Goal: Information Seeking & Learning: Learn about a topic

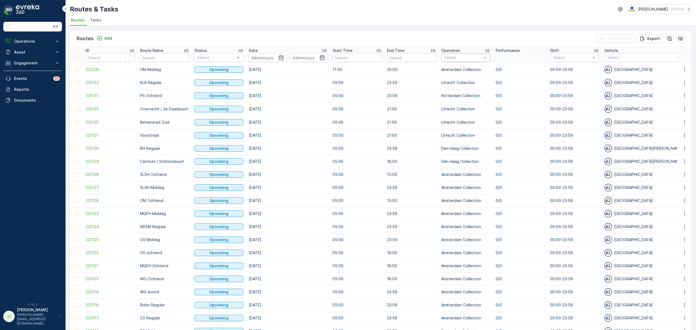
click at [443, 57] on div "Select" at bounding box center [465, 57] width 49 height 9
click at [453, 112] on div "Utrecht Collection" at bounding box center [465, 116] width 49 height 10
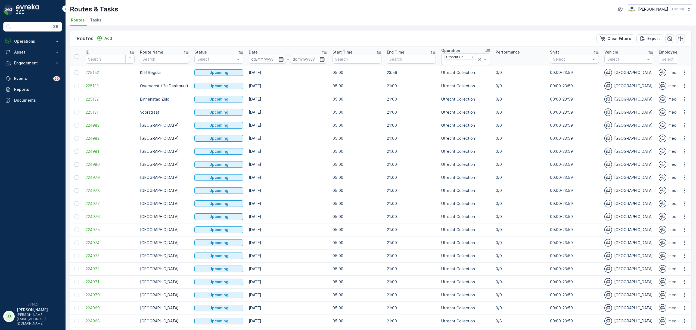
click at [279, 58] on icon "button" at bounding box center [280, 59] width 5 height 5
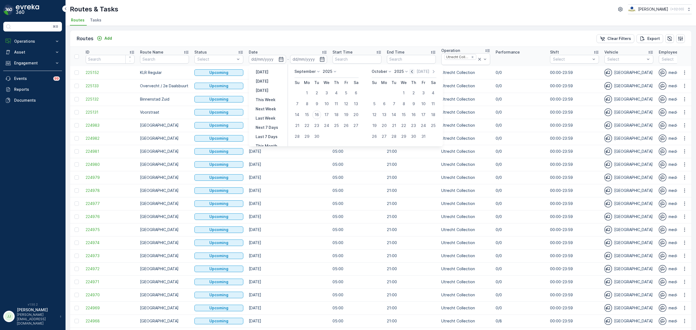
click at [413, 72] on icon "button" at bounding box center [411, 71] width 5 height 5
click at [344, 92] on div "1" at bounding box center [346, 93] width 9 height 9
type input "[DATE]"
click at [296, 150] on div "31" at bounding box center [297, 147] width 9 height 9
type input "[DATE]"
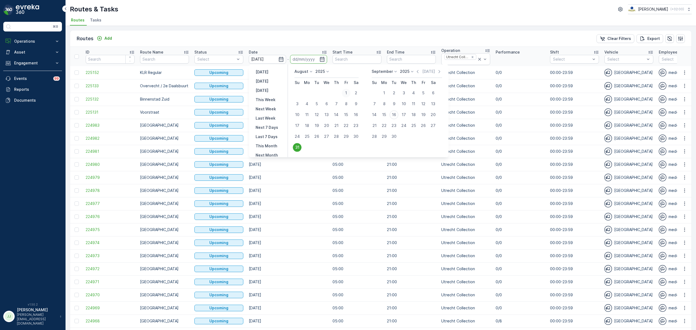
click at [347, 92] on div "1" at bounding box center [346, 93] width 9 height 9
type input "[DATE]"
click at [299, 146] on div "31" at bounding box center [297, 147] width 9 height 9
type input "[DATE]"
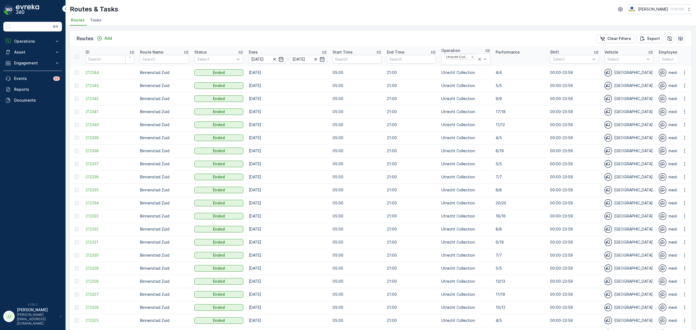
click at [327, 53] on icon at bounding box center [324, 51] width 5 height 5
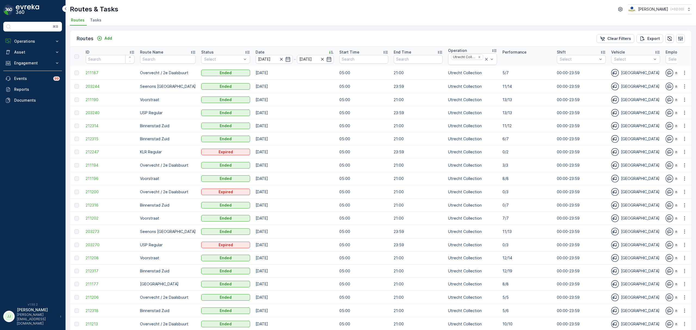
click at [91, 70] on td "211187" at bounding box center [110, 73] width 54 height 14
click at [91, 71] on span "211187" at bounding box center [110, 72] width 49 height 5
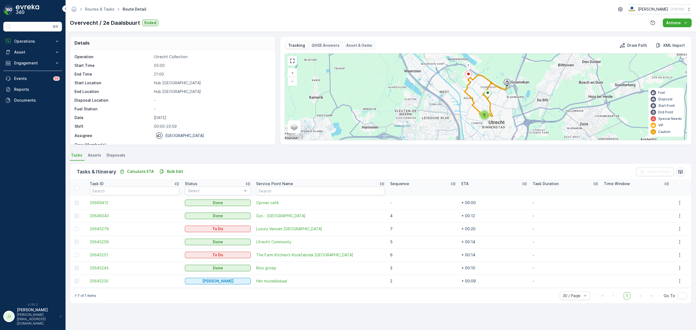
click at [257, 147] on div "Details Operation Utrecht Collection Start Time 05:00 End Time 21:00 Start Loca…" at bounding box center [381, 181] width 631 height 298
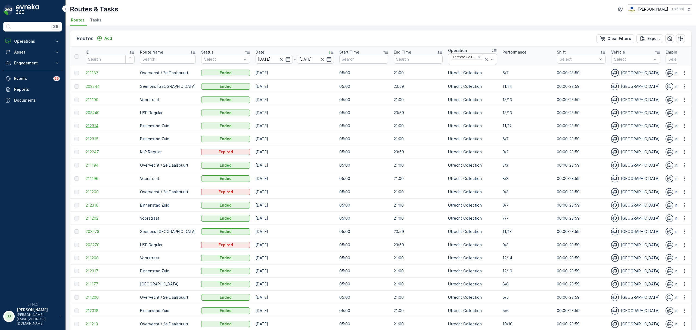
click at [100, 126] on span "212314" at bounding box center [110, 125] width 49 height 5
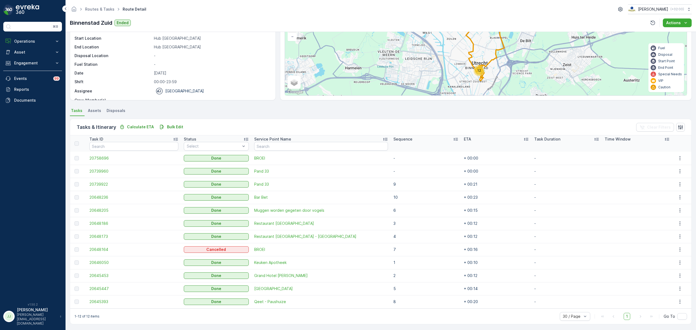
scroll to position [46, 0]
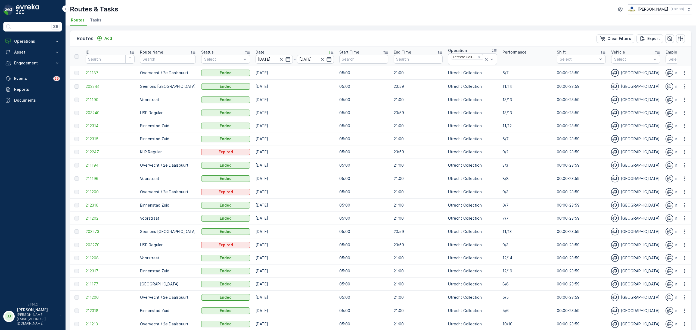
click at [98, 89] on span "203244" at bounding box center [110, 86] width 49 height 5
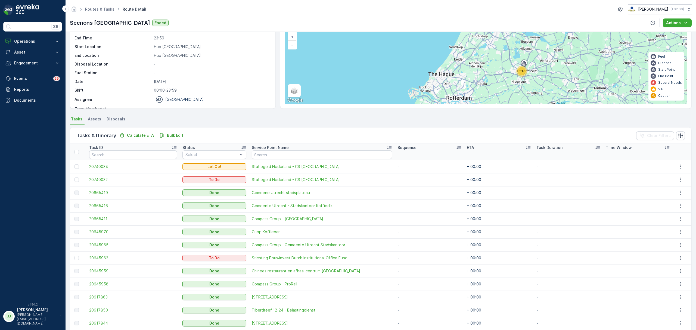
scroll to position [72, 0]
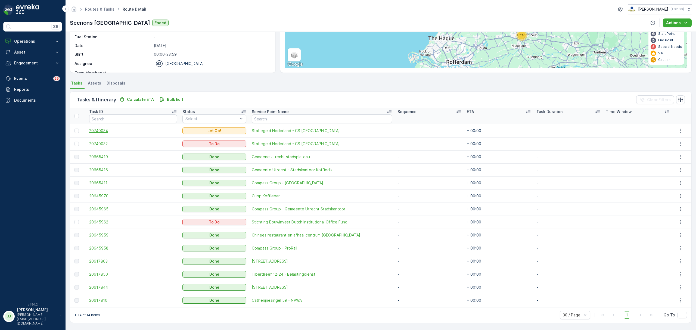
click at [107, 130] on span "20740034" at bounding box center [133, 130] width 88 height 5
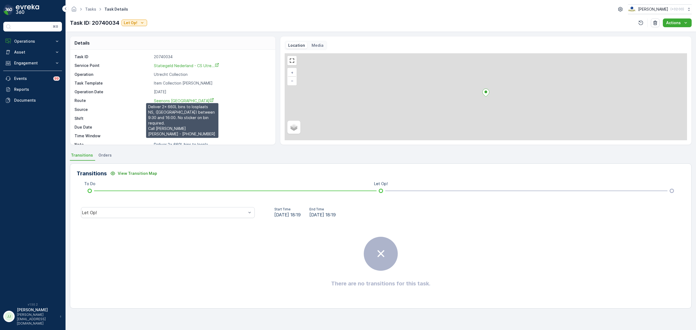
scroll to position [8, 0]
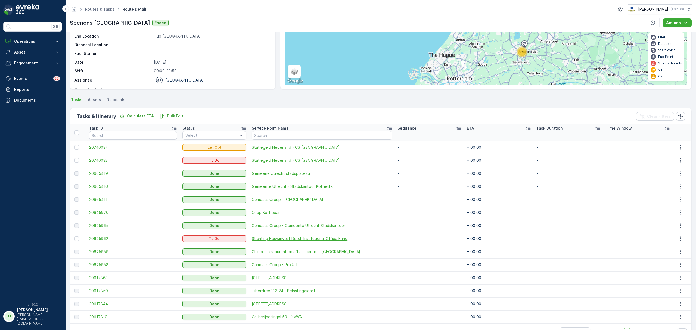
scroll to position [72, 0]
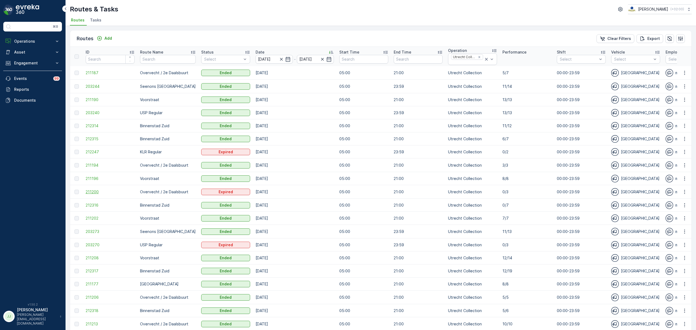
click at [97, 192] on span "211200" at bounding box center [110, 191] width 49 height 5
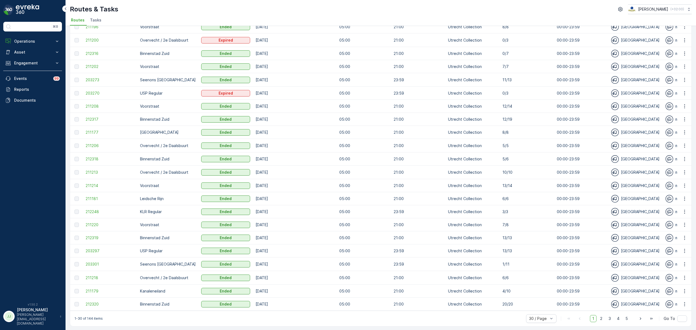
scroll to position [156, 0]
click at [543, 306] on span "50 / Page" at bounding box center [538, 306] width 18 height 4
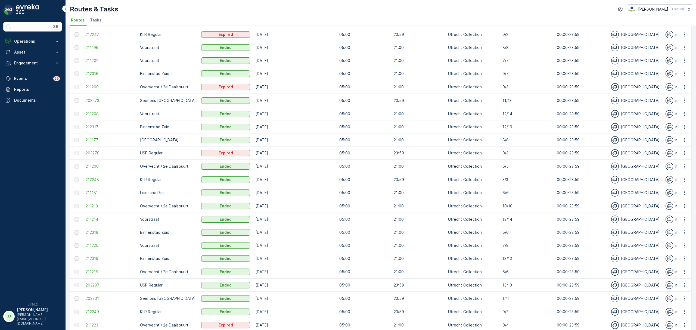
scroll to position [121, 0]
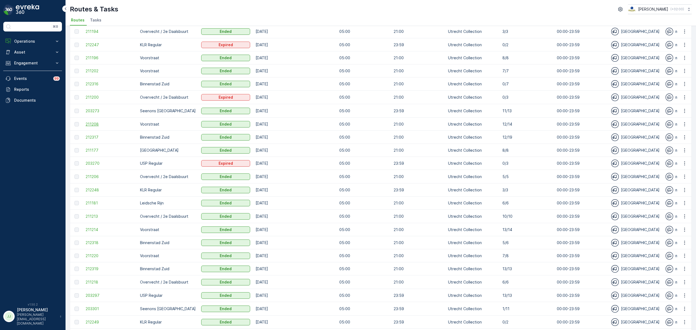
click at [93, 122] on span "211208" at bounding box center [110, 124] width 49 height 5
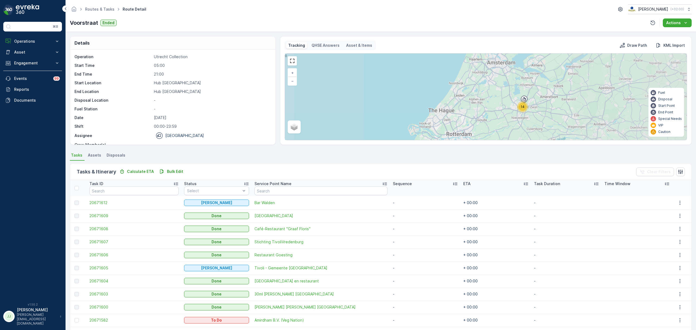
scroll to position [72, 0]
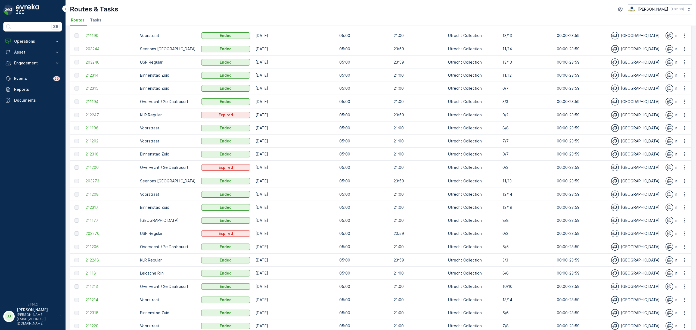
scroll to position [72, 0]
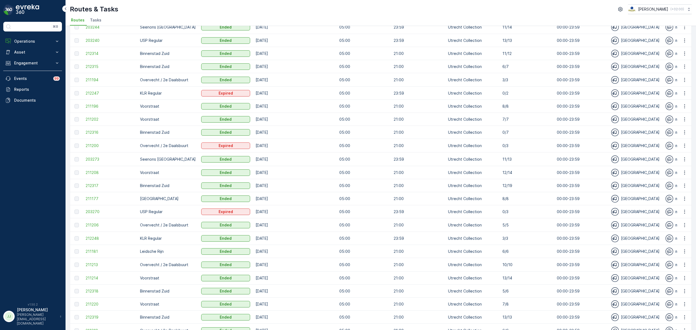
click at [152, 187] on p "Binnenstad Zuid" at bounding box center [168, 185] width 56 height 5
click at [90, 188] on span "212317" at bounding box center [110, 185] width 49 height 5
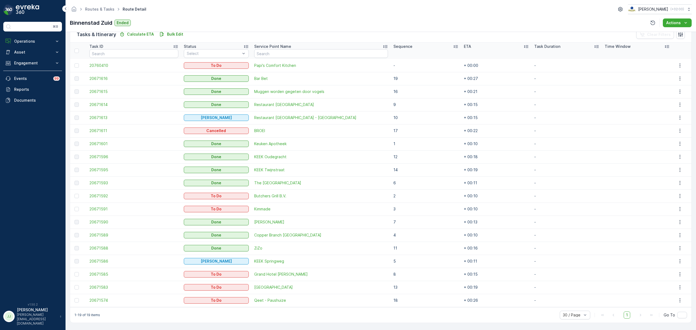
scroll to position [137, 0]
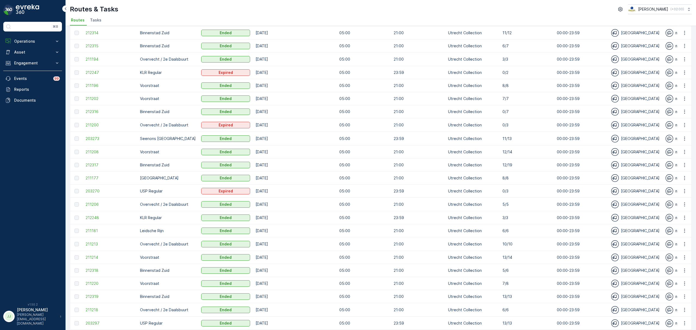
scroll to position [109, 0]
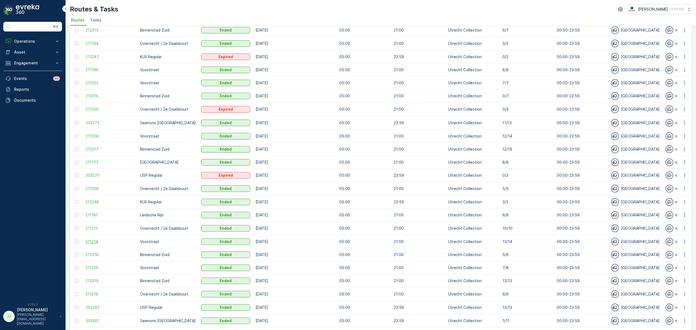
click at [98, 244] on span "211214" at bounding box center [110, 241] width 49 height 5
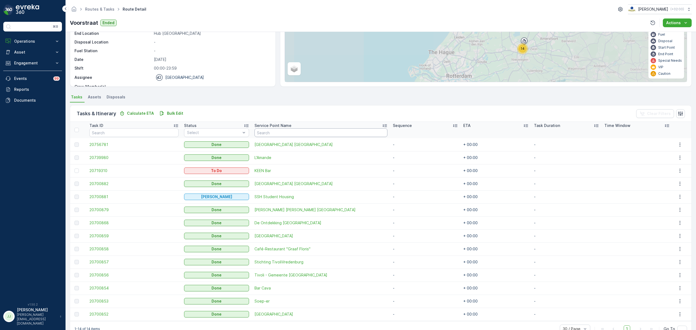
scroll to position [72, 0]
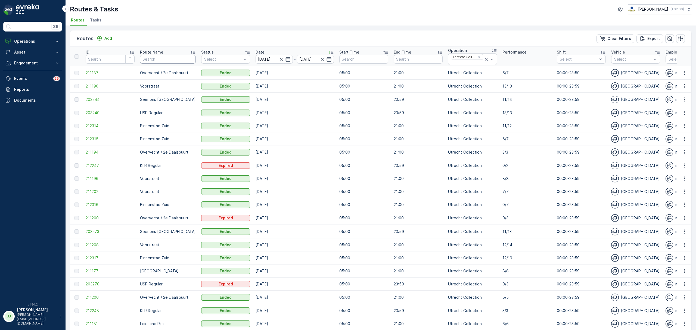
click at [174, 60] on input "text" at bounding box center [168, 59] width 56 height 9
type input "usp"
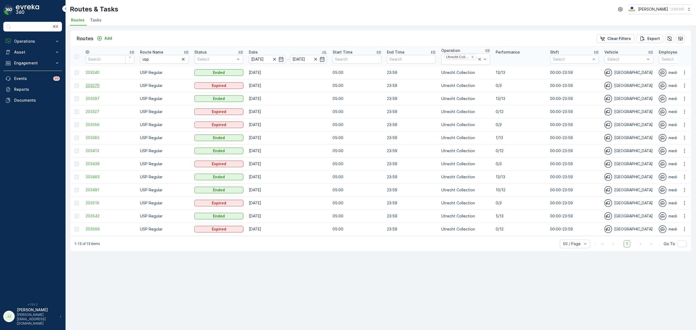
click at [101, 87] on span "203270" at bounding box center [110, 85] width 49 height 5
click at [181, 58] on icon "button" at bounding box center [183, 59] width 5 height 5
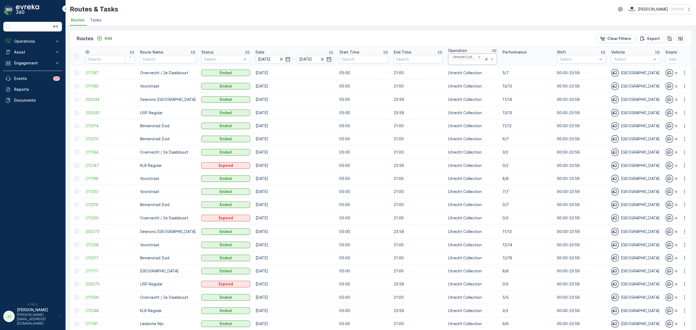
click at [488, 59] on div "Utrecht Collection" at bounding box center [472, 59] width 49 height 12
click at [461, 118] on p "Rotterdam Collection" at bounding box center [475, 116] width 37 height 11
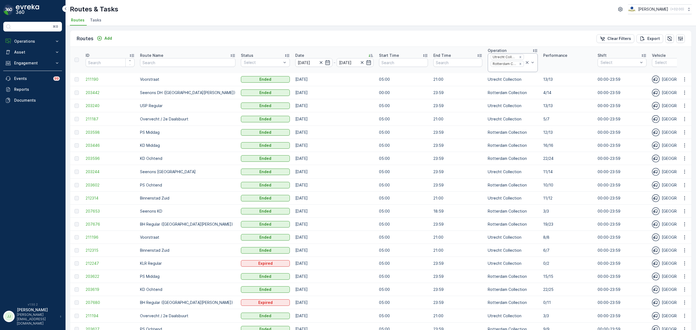
click at [489, 60] on div "Utrecht Collection Rotterdam Collection" at bounding box center [513, 62] width 50 height 19
click at [497, 85] on p "Amsterdam Collection" at bounding box center [516, 83] width 38 height 11
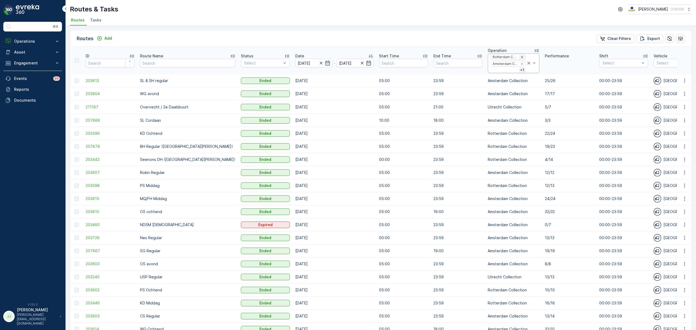
click at [520, 57] on icon "Remove Rotterdam Collection" at bounding box center [522, 57] width 4 height 4
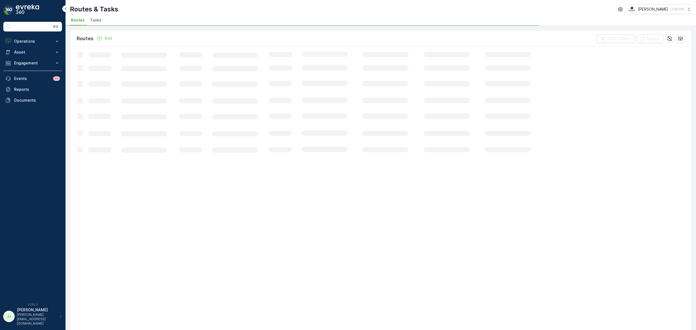
click at [484, 31] on div "Routes Add Clear Filters Export" at bounding box center [380, 38] width 621 height 16
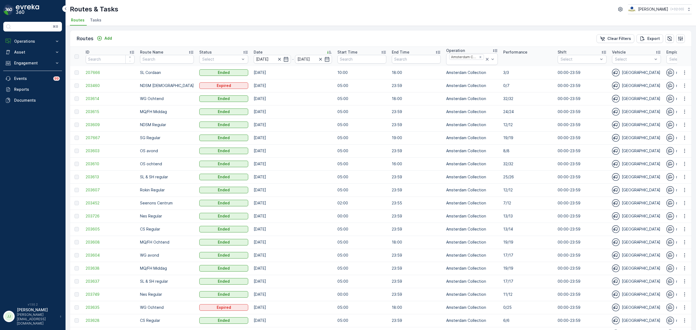
click at [145, 88] on p "NDSM [DEMOGRAPHIC_DATA]" at bounding box center [167, 85] width 54 height 5
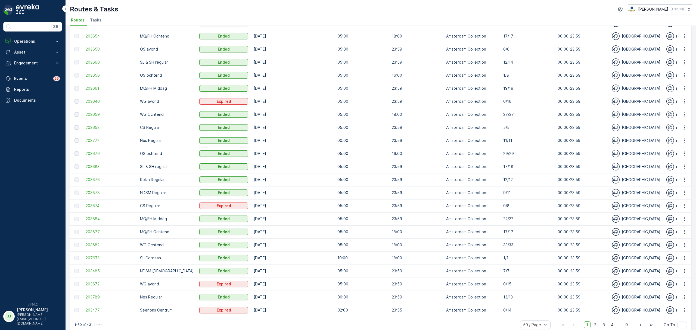
scroll to position [412, 0]
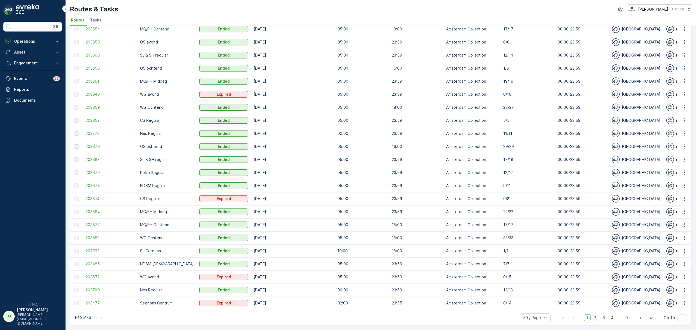
click at [594, 318] on span "2" at bounding box center [595, 317] width 7 height 7
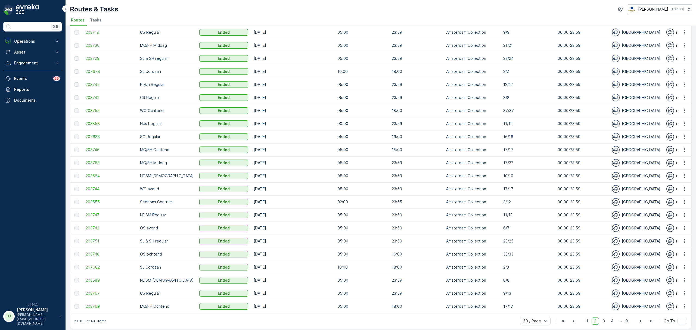
scroll to position [412, 0]
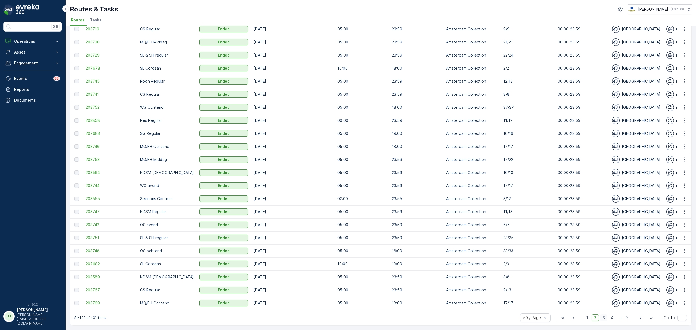
click at [604, 317] on span "3" at bounding box center [603, 317] width 7 height 7
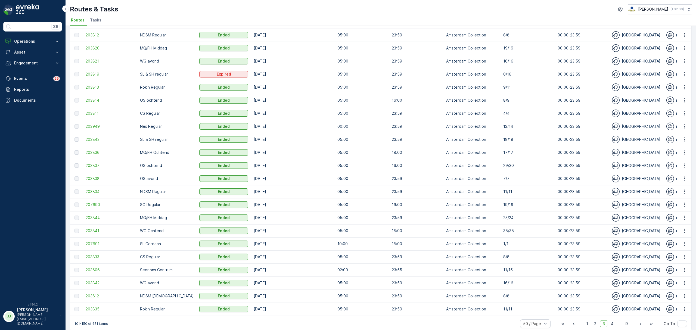
scroll to position [412, 0]
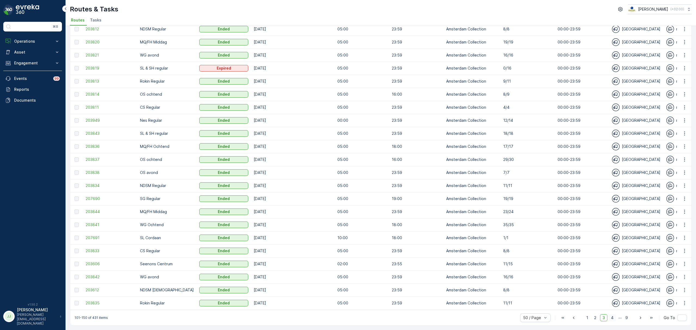
click at [612, 317] on span "4" at bounding box center [613, 317] width 8 height 7
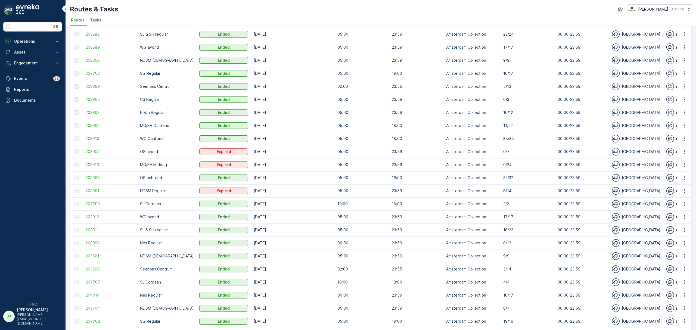
scroll to position [412, 0]
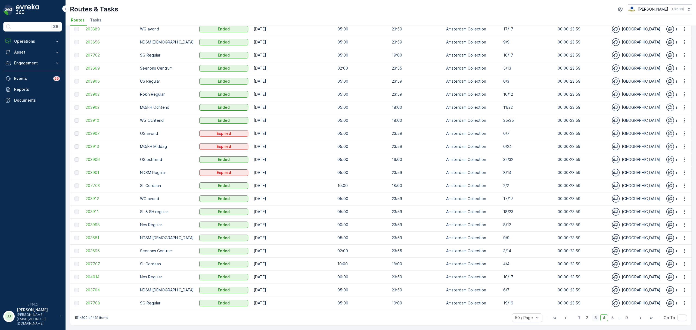
click at [595, 318] on span "3" at bounding box center [595, 317] width 7 height 7
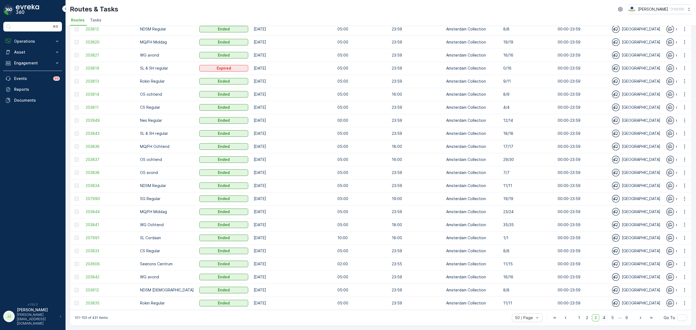
click at [603, 316] on span "4" at bounding box center [604, 317] width 8 height 7
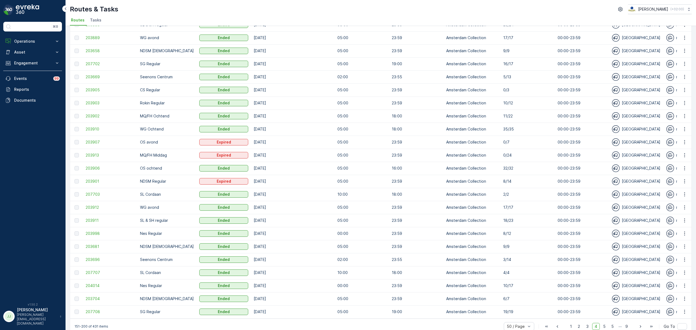
scroll to position [412, 0]
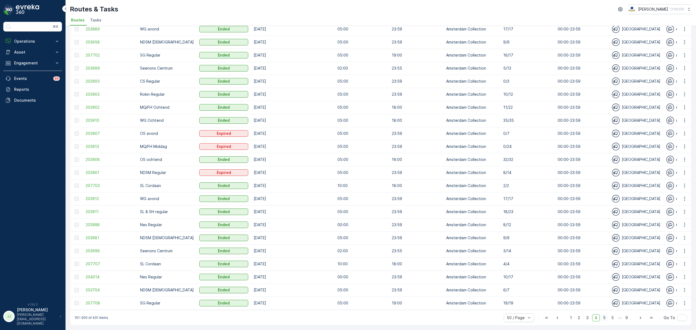
click at [605, 317] on span "5" at bounding box center [604, 317] width 7 height 7
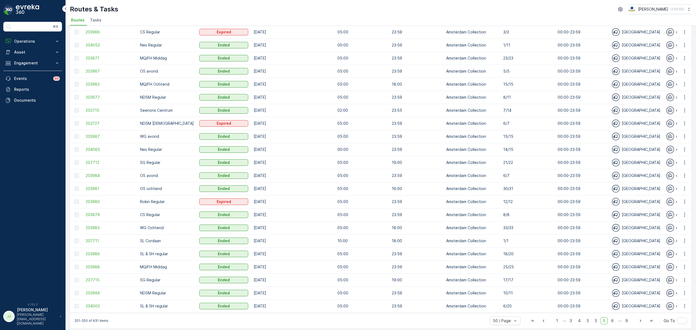
scroll to position [412, 0]
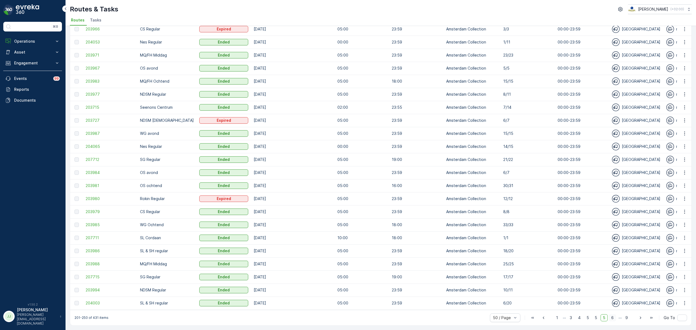
click at [611, 319] on span "6" at bounding box center [612, 317] width 7 height 7
